Goal: Communication & Community: Participate in discussion

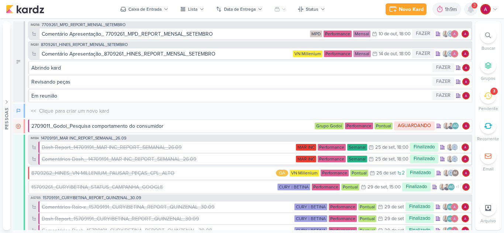
click at [473, 10] on icon at bounding box center [471, 9] width 6 height 7
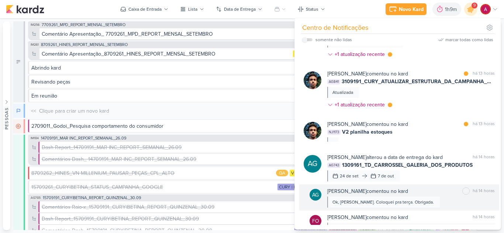
scroll to position [111, 0]
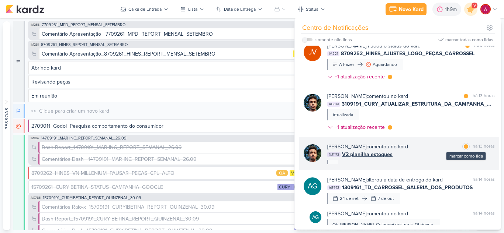
drag, startPoint x: 461, startPoint y: 148, endPoint x: 449, endPoint y: 150, distance: 12.8
click at [464, 148] on div at bounding box center [466, 147] width 4 height 4
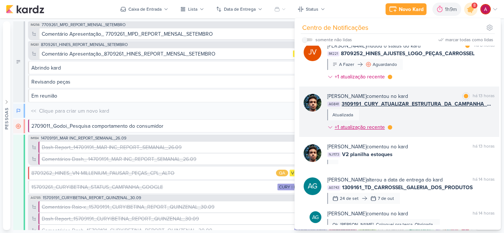
click at [391, 129] on div "+1 atualização recente" at bounding box center [359, 128] width 65 height 8
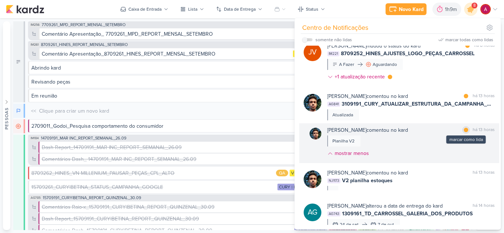
click at [464, 129] on div at bounding box center [466, 130] width 4 height 4
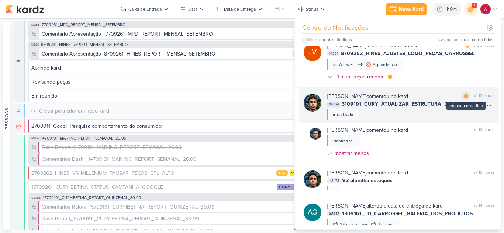
click at [464, 96] on div at bounding box center [466, 96] width 4 height 4
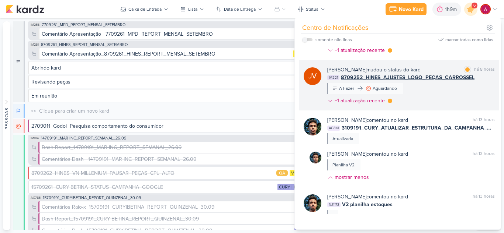
scroll to position [74, 0]
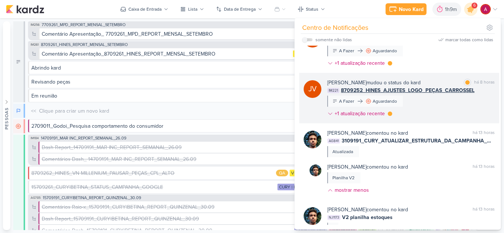
click at [435, 103] on div "[PERSON_NAME] mudou o status do kard marcar como lida há 8 horas IM221 8709252_…" at bounding box center [410, 100] width 167 height 42
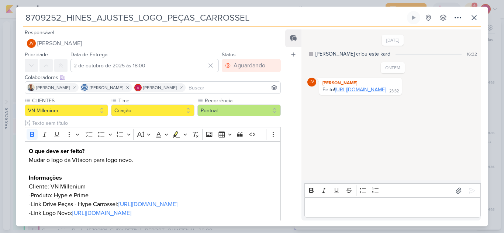
click at [386, 93] on link "[URL][DOMAIN_NAME]" at bounding box center [360, 90] width 51 height 6
click at [360, 202] on div "Editor editing area: main" at bounding box center [392, 208] width 176 height 20
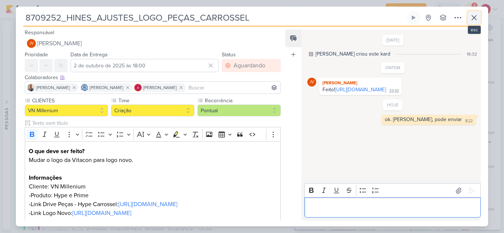
click at [475, 15] on icon at bounding box center [474, 17] width 9 height 9
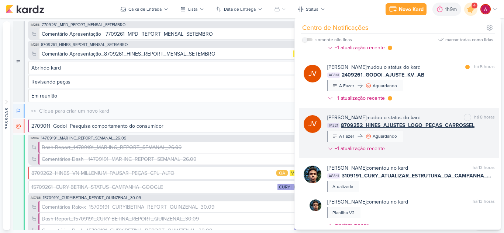
scroll to position [0, 0]
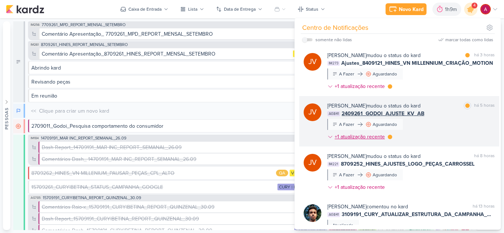
click at [329, 136] on icon at bounding box center [330, 137] width 6 height 6
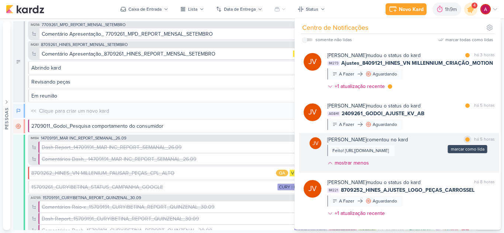
click at [465, 139] on div at bounding box center [467, 140] width 4 height 4
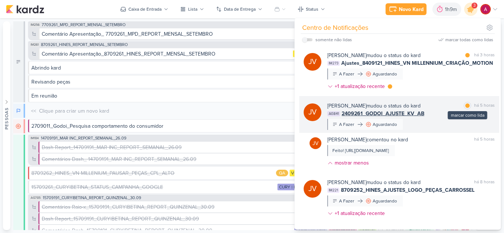
drag, startPoint x: 465, startPoint y: 107, endPoint x: 444, endPoint y: 109, distance: 21.5
click at [465, 107] on div at bounding box center [467, 106] width 4 height 4
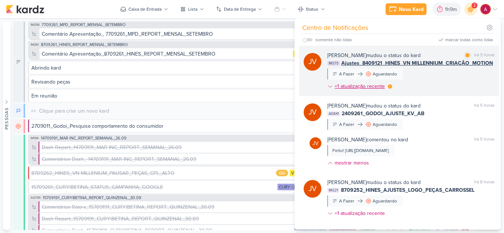
click at [330, 89] on icon at bounding box center [330, 87] width 6 height 6
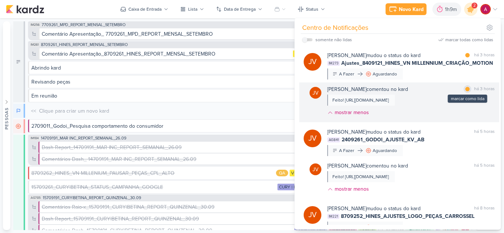
click at [465, 89] on div at bounding box center [467, 89] width 4 height 4
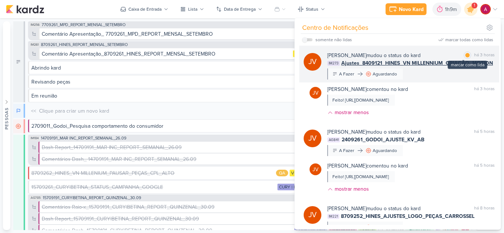
click at [465, 56] on div at bounding box center [467, 55] width 4 height 4
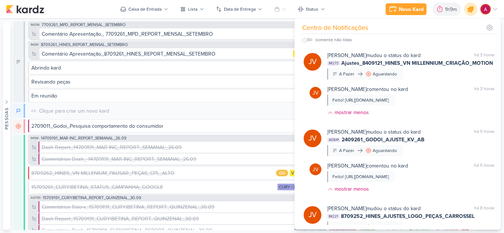
click at [472, 12] on icon at bounding box center [470, 9] width 9 height 9
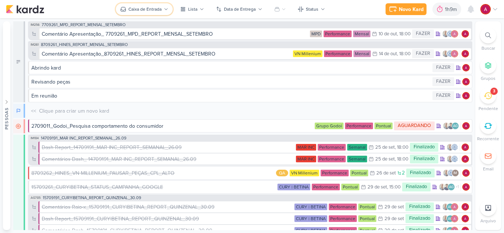
click at [148, 13] on button "Caixa de Entrada" at bounding box center [144, 9] width 57 height 12
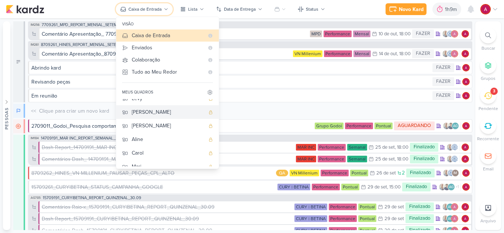
scroll to position [69, 0]
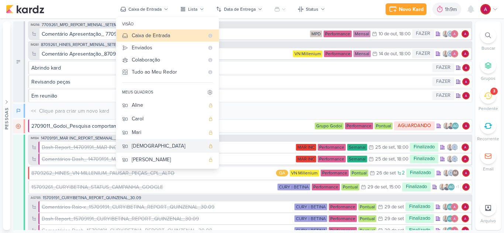
click at [156, 142] on button "[DEMOGRAPHIC_DATA]" at bounding box center [167, 146] width 103 height 14
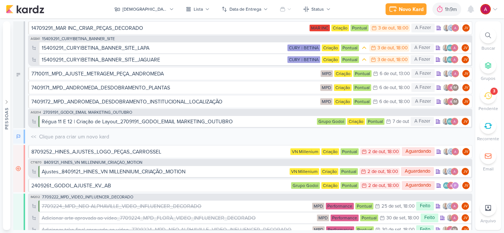
scroll to position [37, 0]
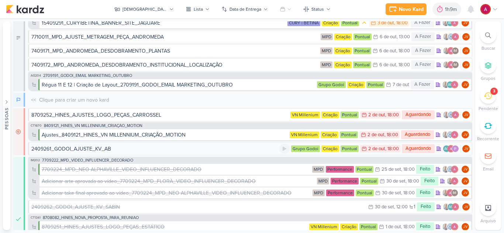
click at [213, 150] on div "2409261_GODOI_AJUSTE_KV_AB" at bounding box center [155, 149] width 248 height 8
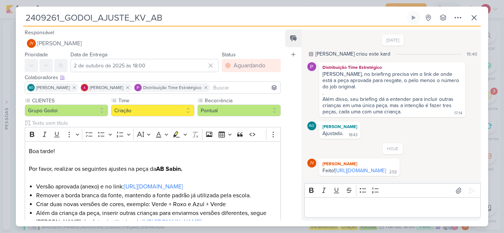
scroll to position [10, 0]
click at [362, 170] on link "[URL][DOMAIN_NAME]" at bounding box center [360, 171] width 51 height 6
click at [364, 209] on p "Editor editing area: main" at bounding box center [392, 208] width 169 height 9
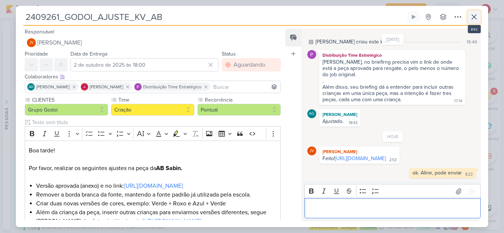
click at [473, 17] on icon at bounding box center [474, 17] width 9 height 9
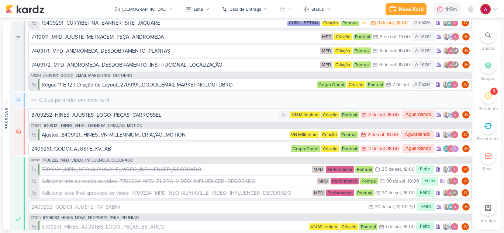
click at [95, 115] on div "8709252_HINES_AJUSTES_LOGO_PEÇAS_CARROSSEL" at bounding box center [96, 115] width 130 height 8
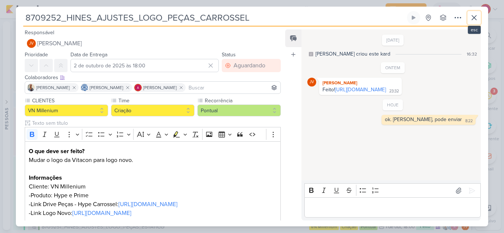
click at [475, 19] on icon at bounding box center [474, 17] width 9 height 9
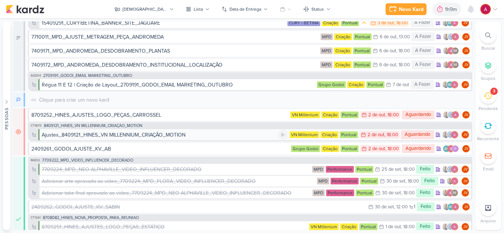
click at [188, 135] on div "Ajustes_8409121_HINES_VN MILLENNIUM_CRIAÇÃO_MOTION" at bounding box center [160, 135] width 236 height 8
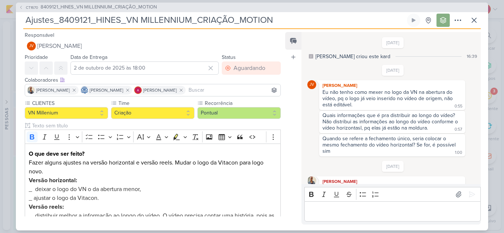
scroll to position [277, 0]
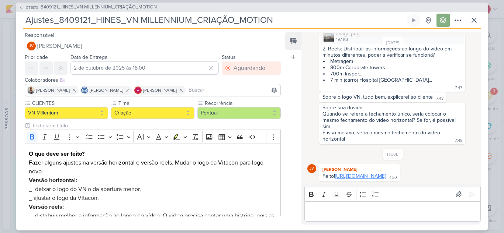
click at [349, 173] on link "[URL][DOMAIN_NAME]" at bounding box center [360, 176] width 51 height 6
click at [385, 211] on p "Editor editing area: main" at bounding box center [392, 211] width 169 height 9
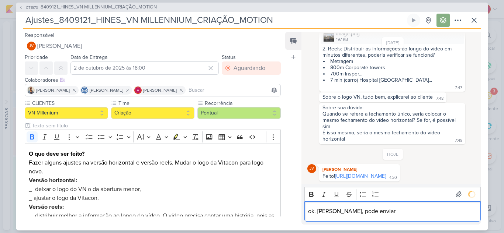
scroll to position [291, 0]
